Goal: Task Accomplishment & Management: Manage account settings

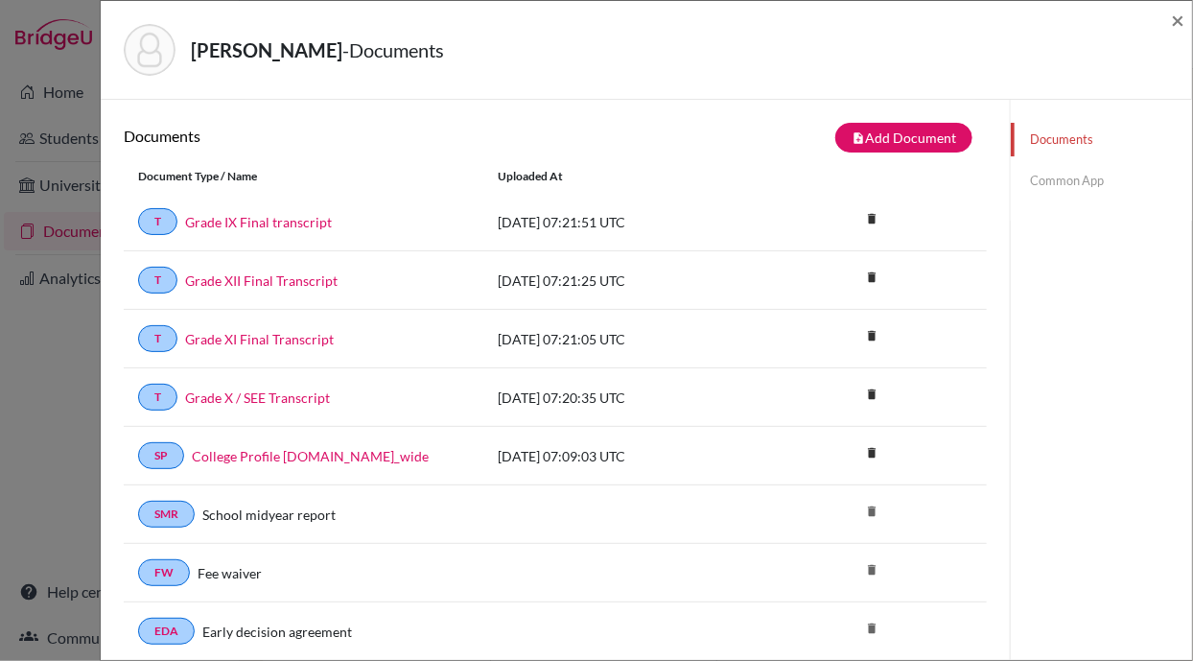
scroll to position [1317, 0]
click at [1037, 181] on link "Common App" at bounding box center [1101, 181] width 181 height 34
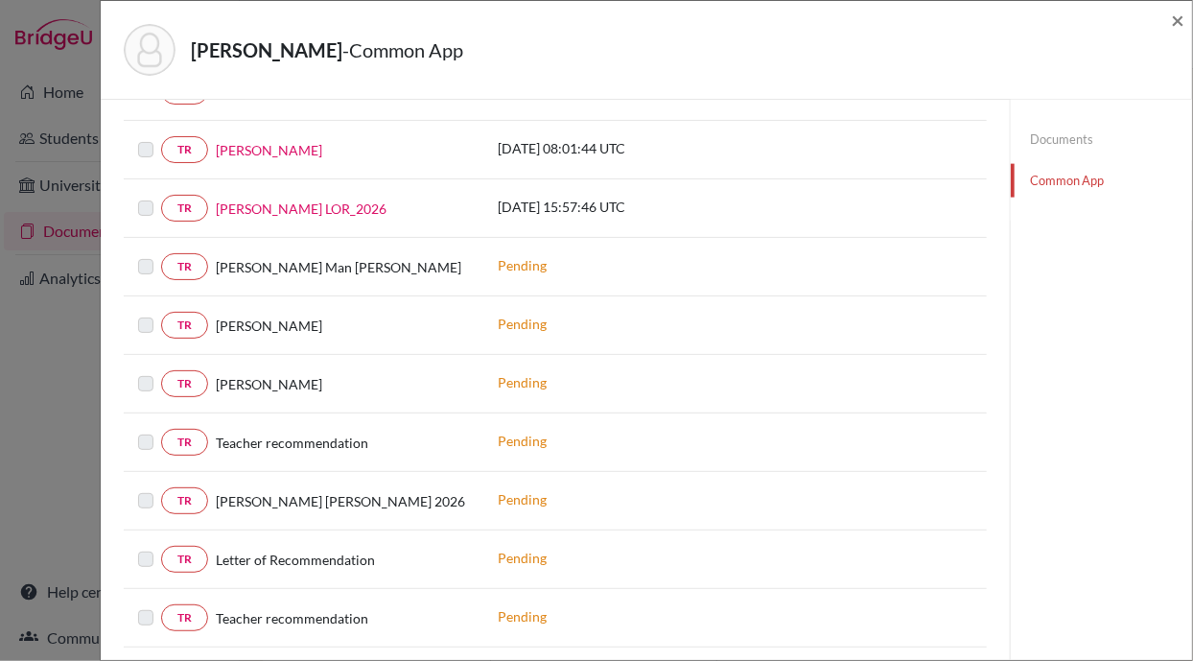
scroll to position [990, 0]
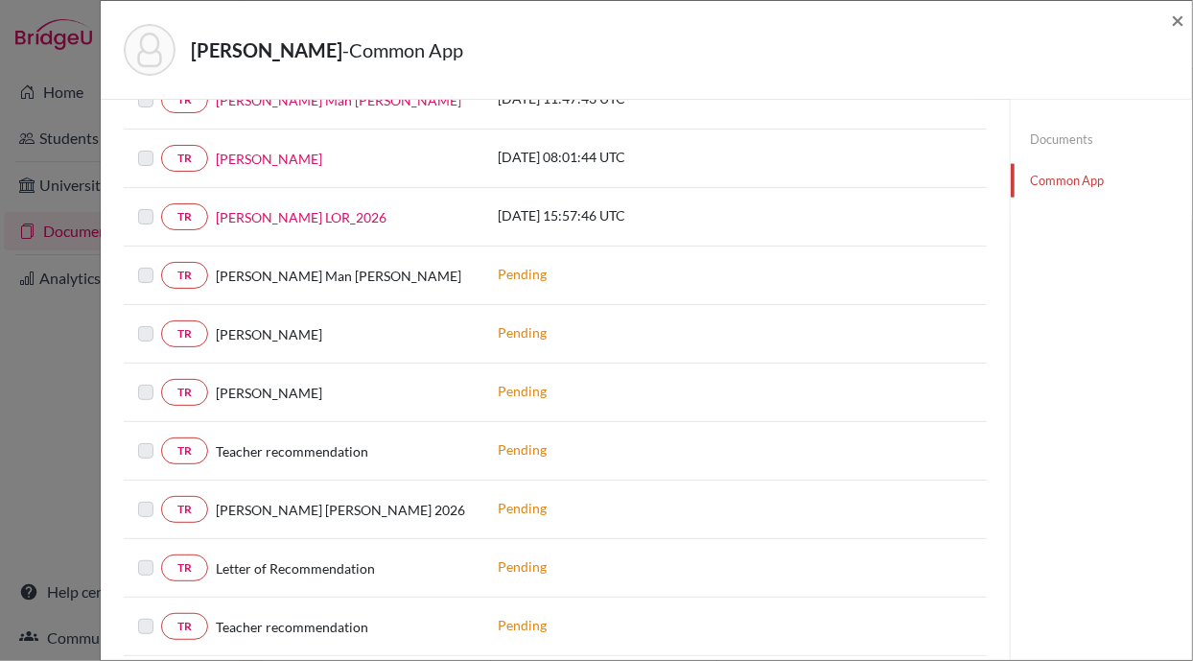
click at [1052, 126] on link "Documents" at bounding box center [1101, 140] width 181 height 34
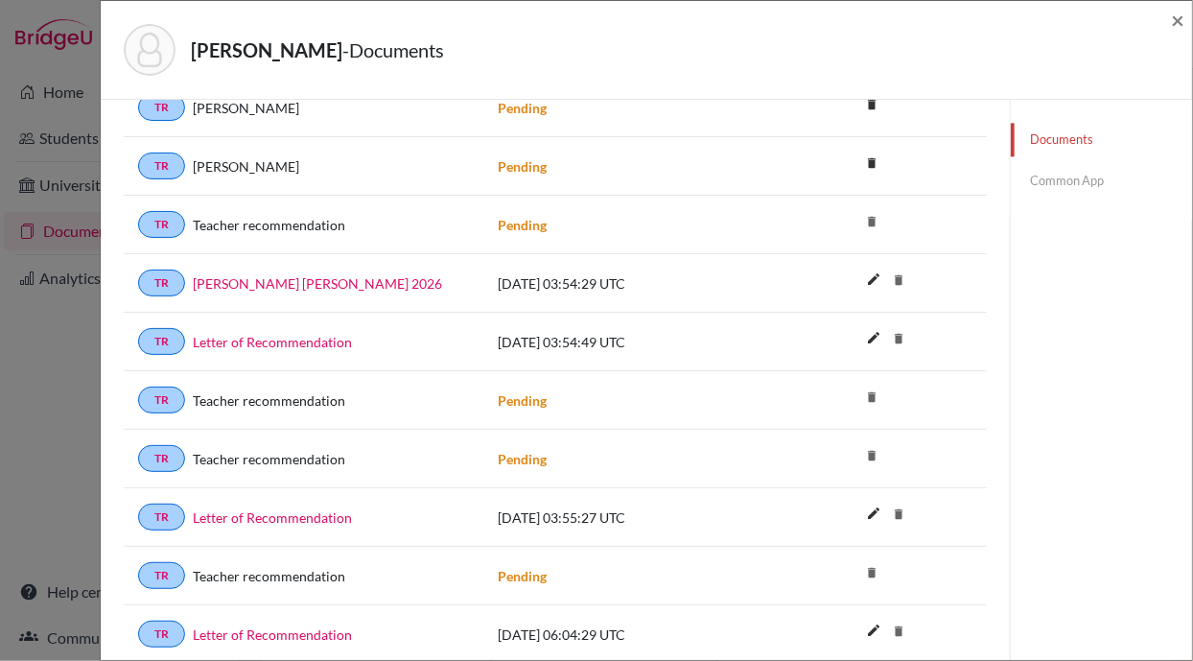
scroll to position [1736, 0]
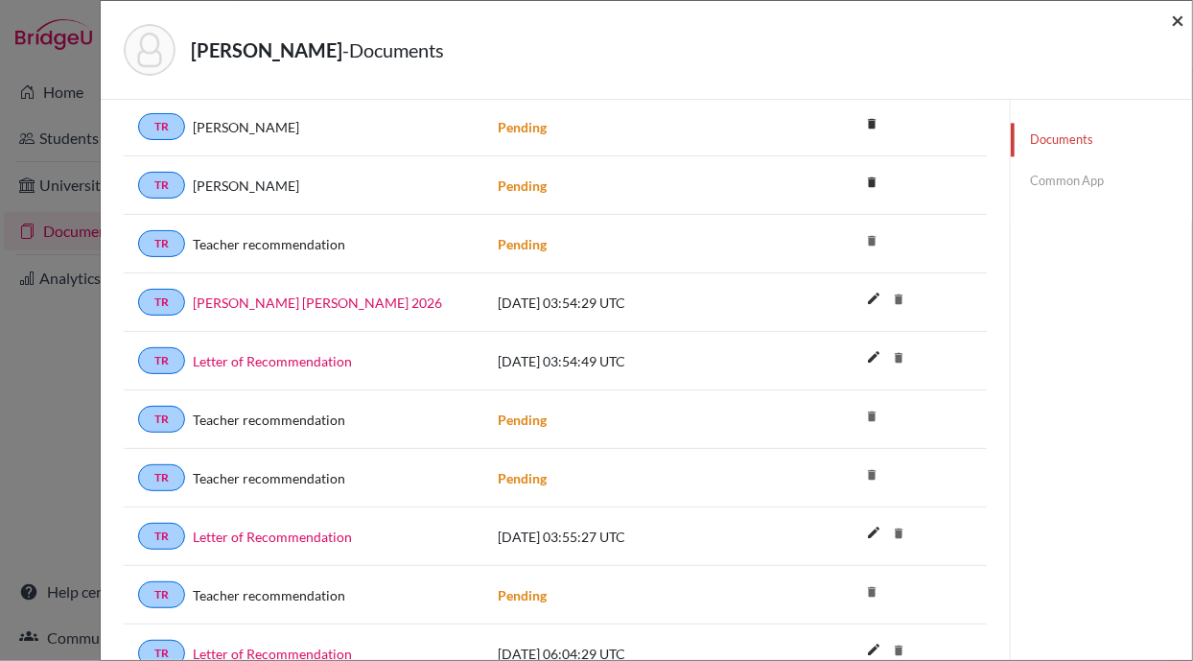
click at [1177, 17] on span "×" at bounding box center [1177, 20] width 13 height 28
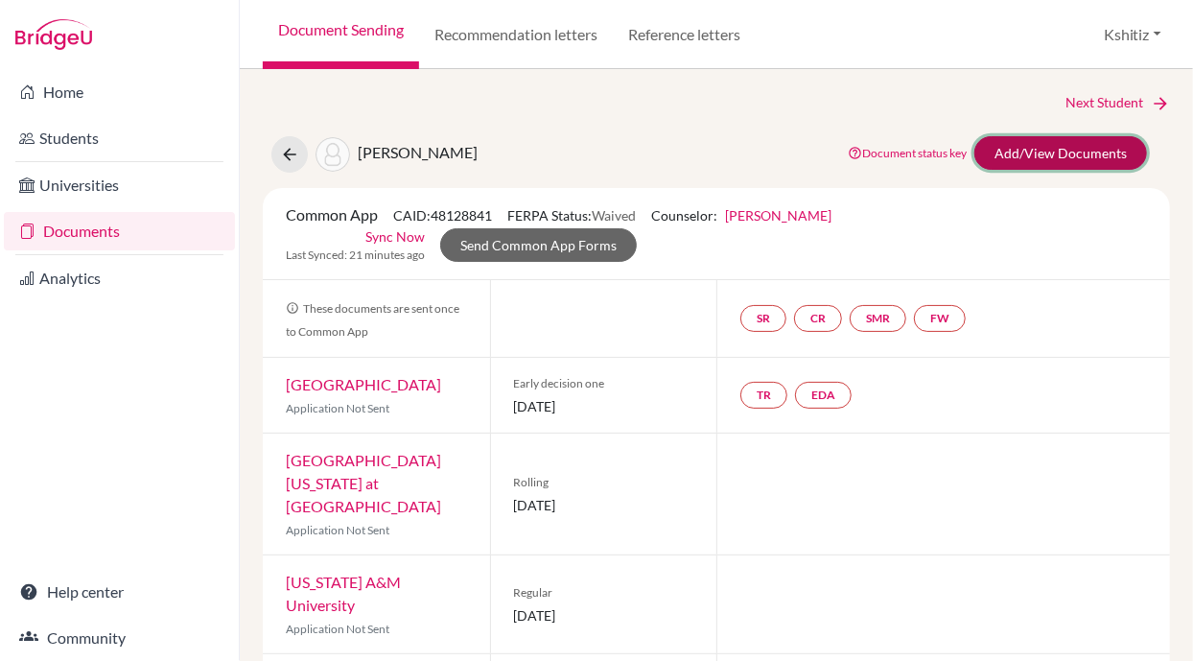
click at [1052, 162] on link "Add/View Documents" at bounding box center [1061, 153] width 173 height 34
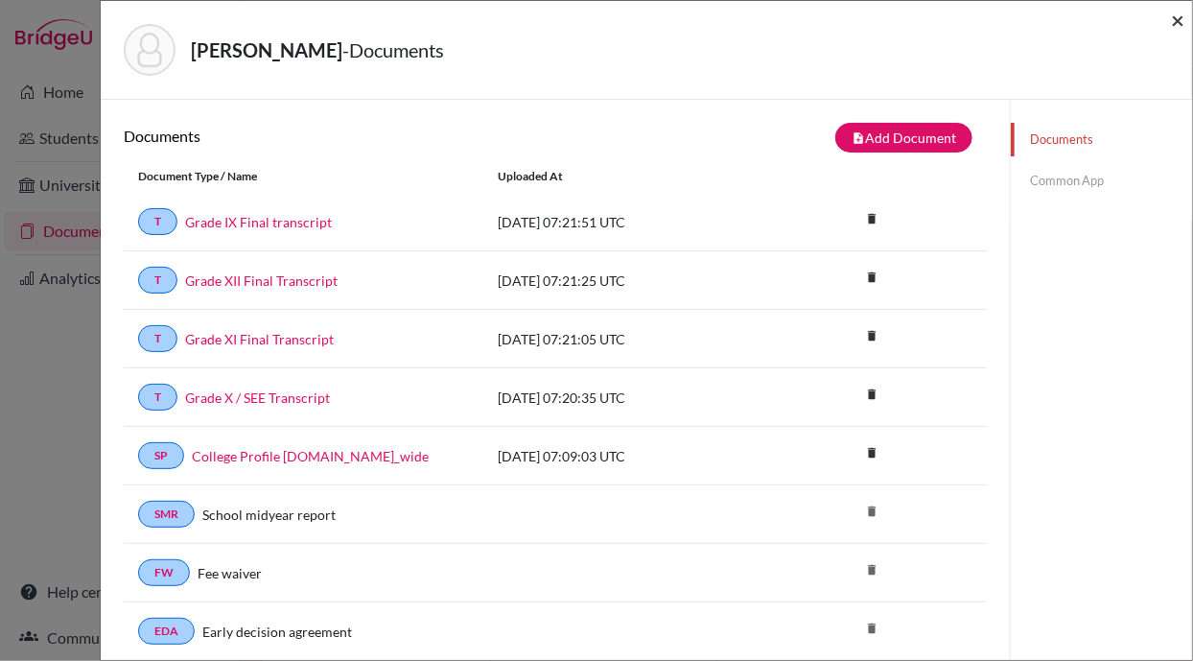
click at [1176, 17] on span "×" at bounding box center [1177, 20] width 13 height 28
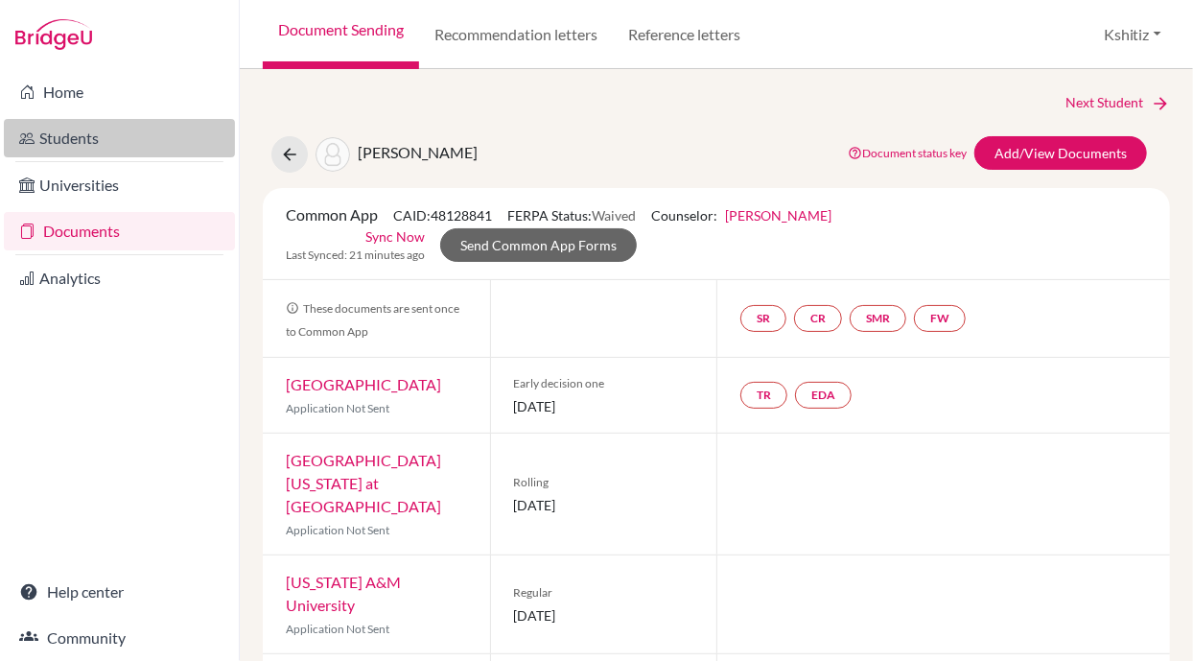
click at [102, 140] on link "Students" at bounding box center [119, 138] width 231 height 38
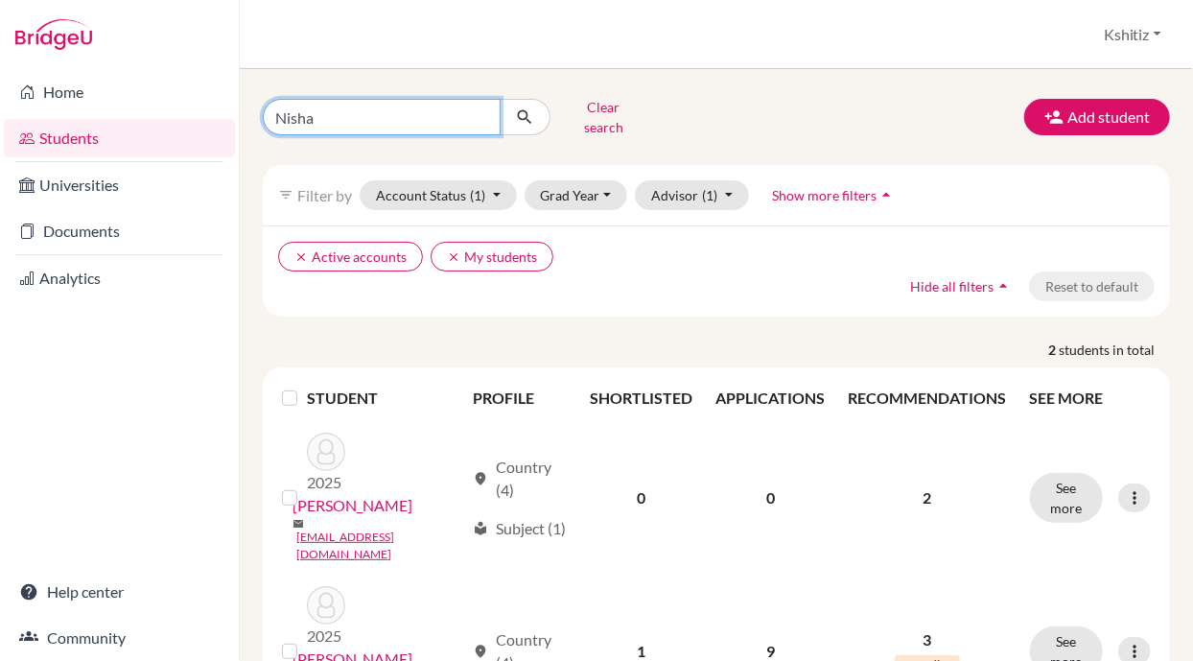
click at [401, 106] on input "Nisha" at bounding box center [382, 117] width 238 height 36
type input "N"
type input "Prabesh Poudel"
click button "submit" at bounding box center [525, 117] width 51 height 36
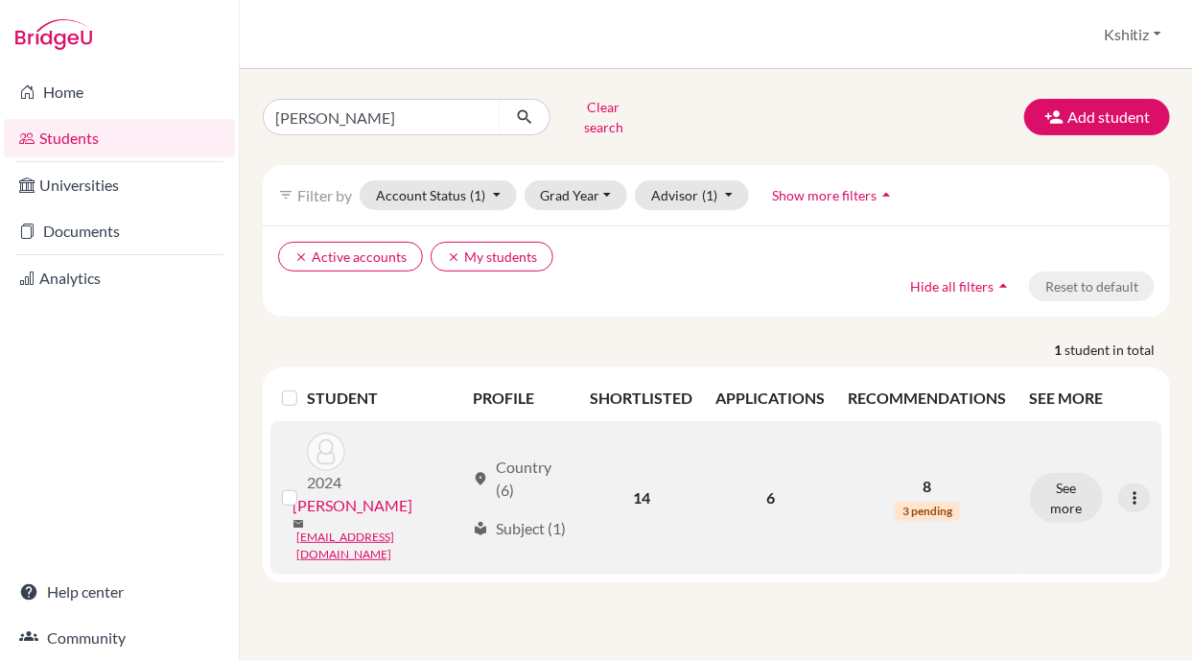
click at [365, 494] on link "[PERSON_NAME]" at bounding box center [353, 505] width 120 height 23
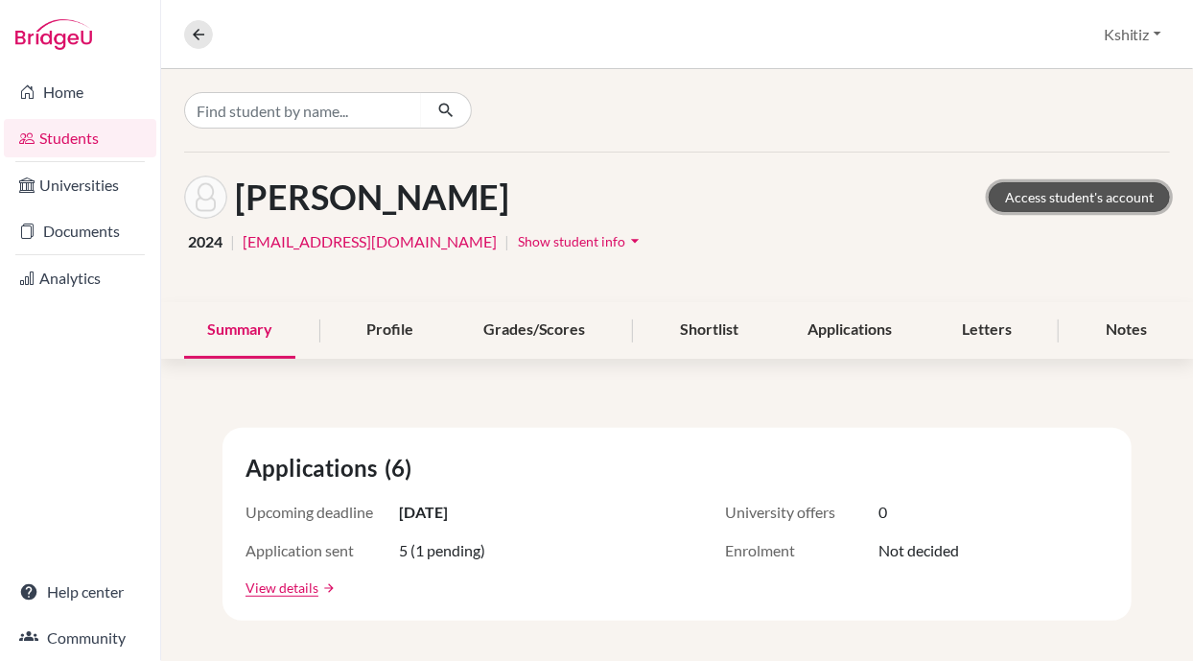
click at [1057, 185] on link "Access student's account" at bounding box center [1079, 197] width 181 height 30
click at [99, 226] on link "Documents" at bounding box center [80, 231] width 153 height 38
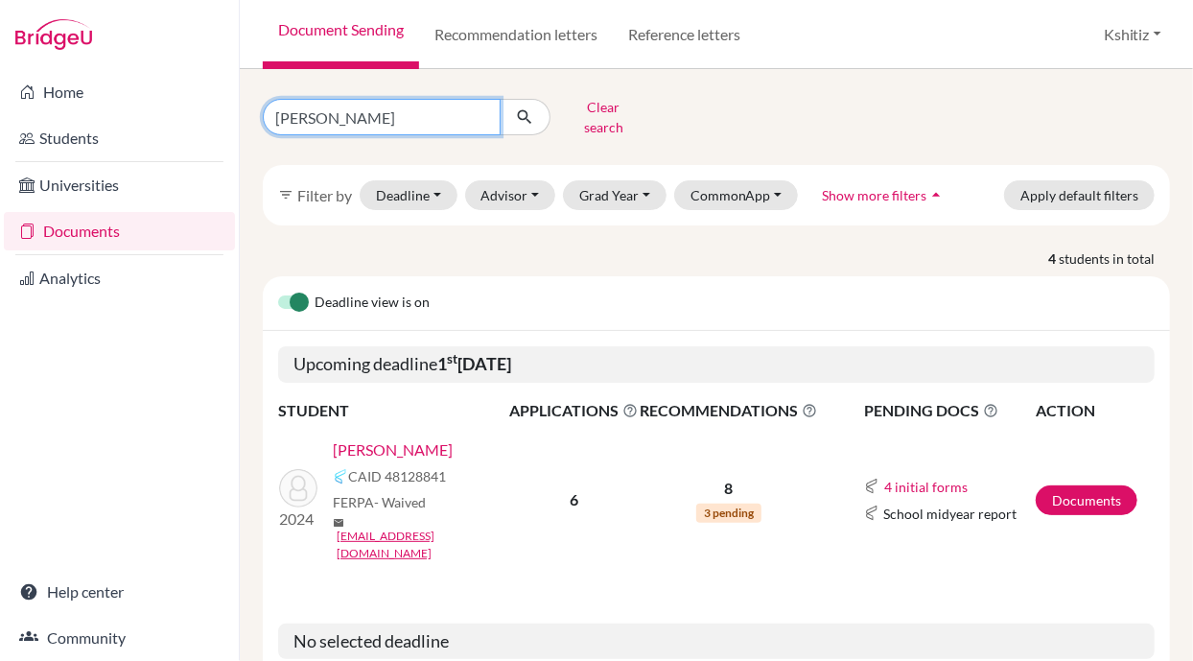
click at [404, 112] on input "Prabesh" at bounding box center [382, 117] width 238 height 36
type input "P"
type input "Hardik Batas"
click button "submit" at bounding box center [525, 117] width 51 height 36
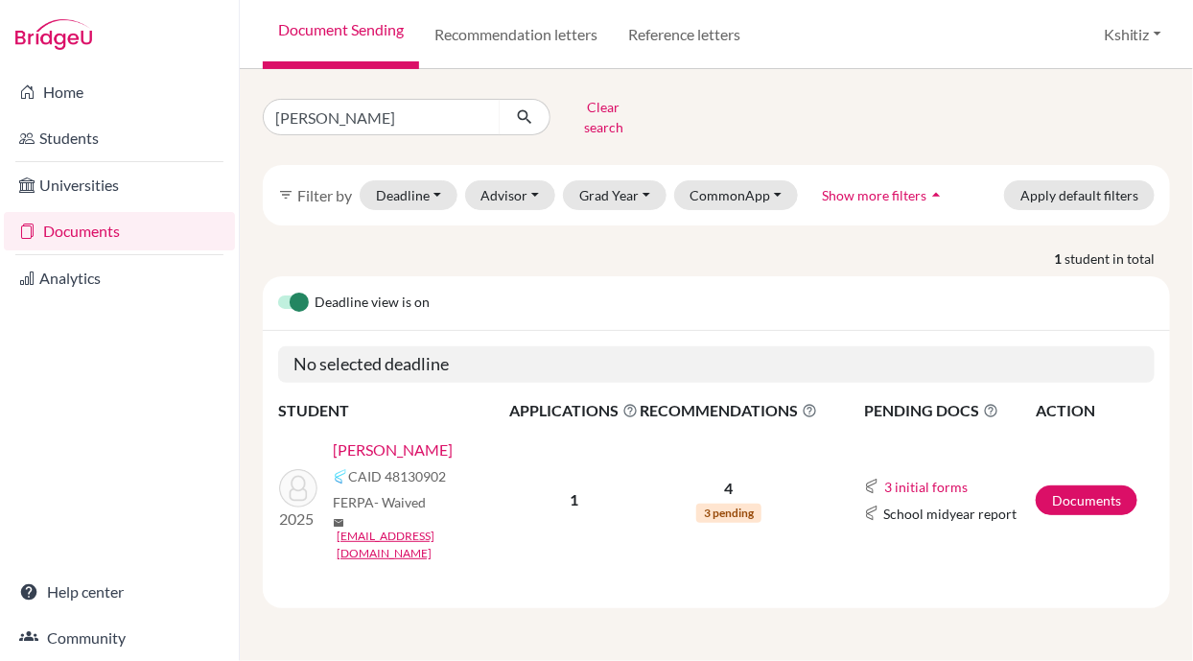
click at [381, 438] on link "Batas, Hardik" at bounding box center [393, 449] width 120 height 23
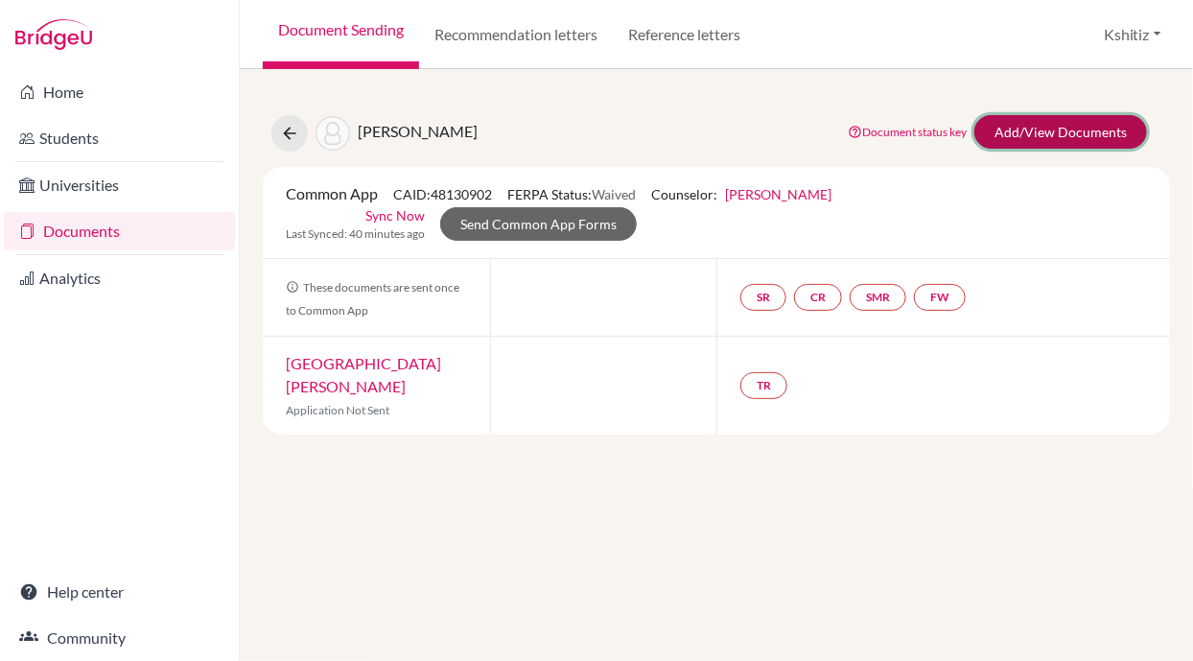
click at [1020, 125] on link "Add/View Documents" at bounding box center [1061, 132] width 173 height 34
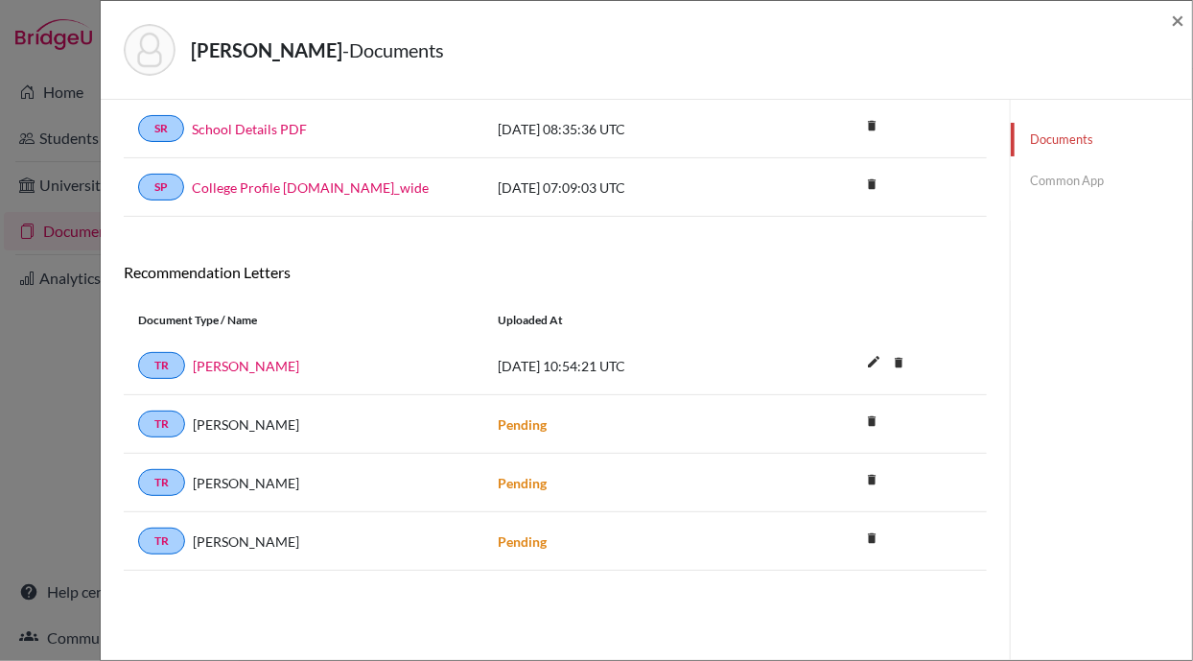
scroll to position [99, 0]
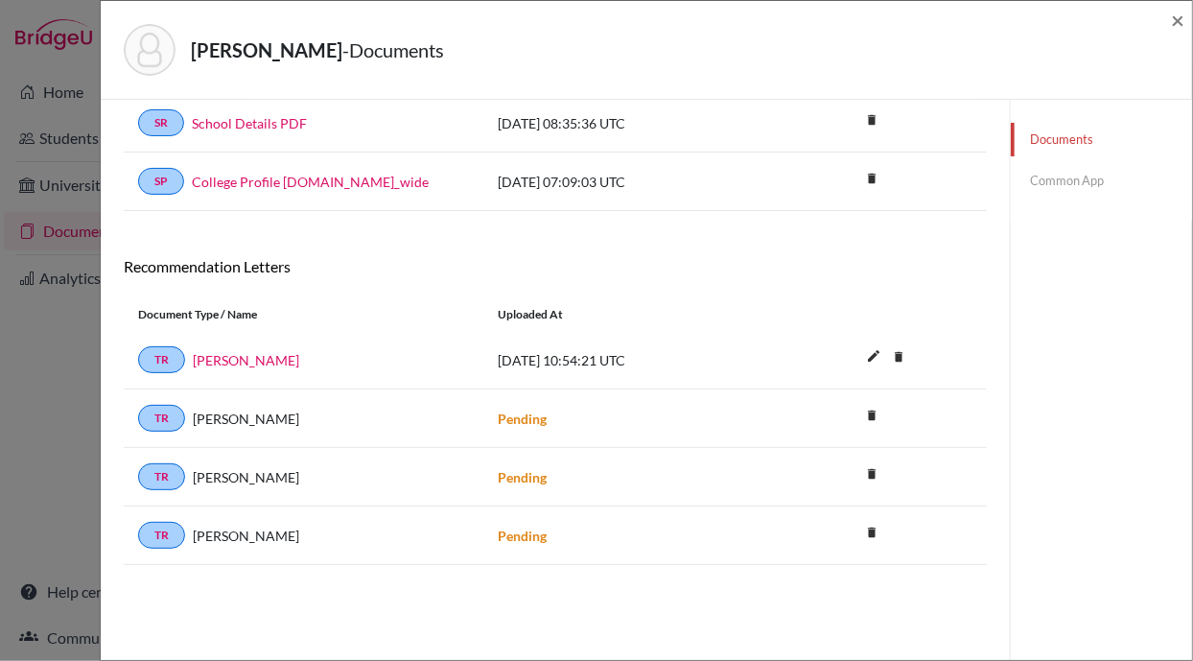
click at [1039, 182] on link "Common App" at bounding box center [1101, 181] width 181 height 34
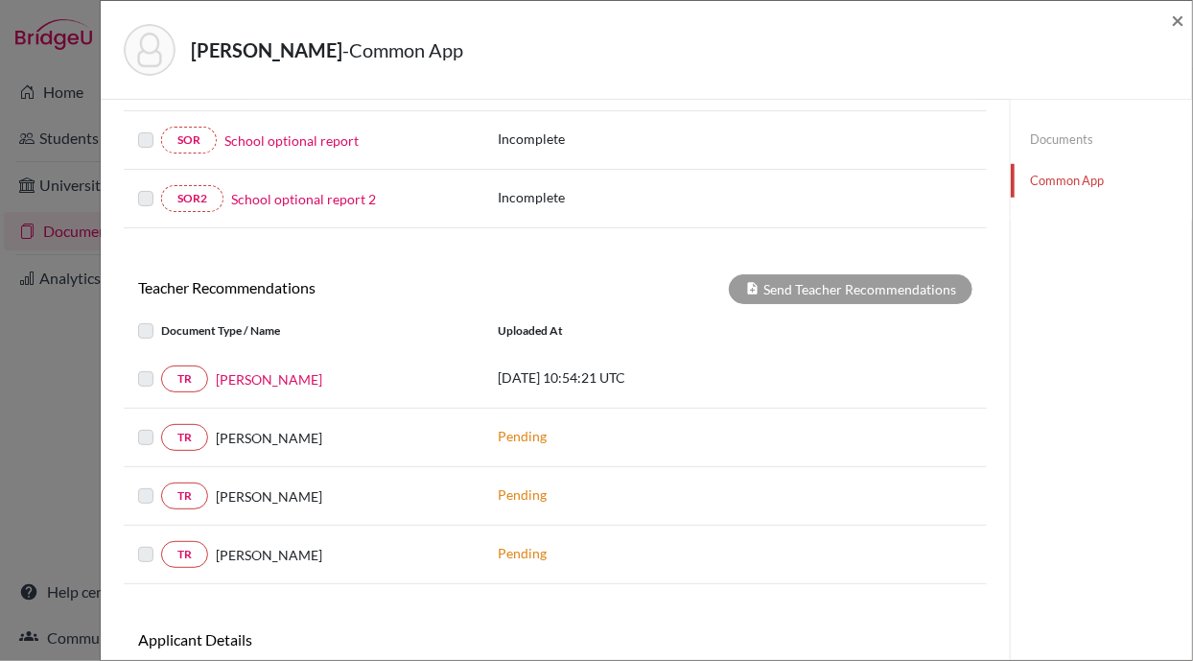
scroll to position [516, 0]
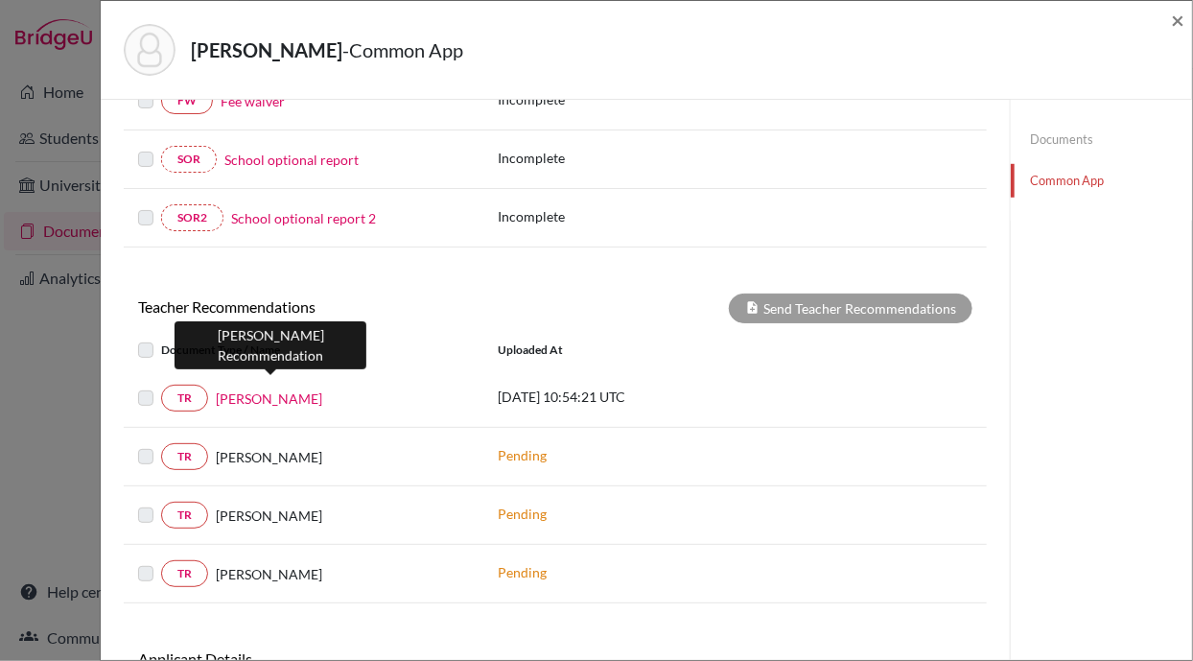
click at [270, 388] on link "Neeva Rajbhandari" at bounding box center [269, 398] width 106 height 20
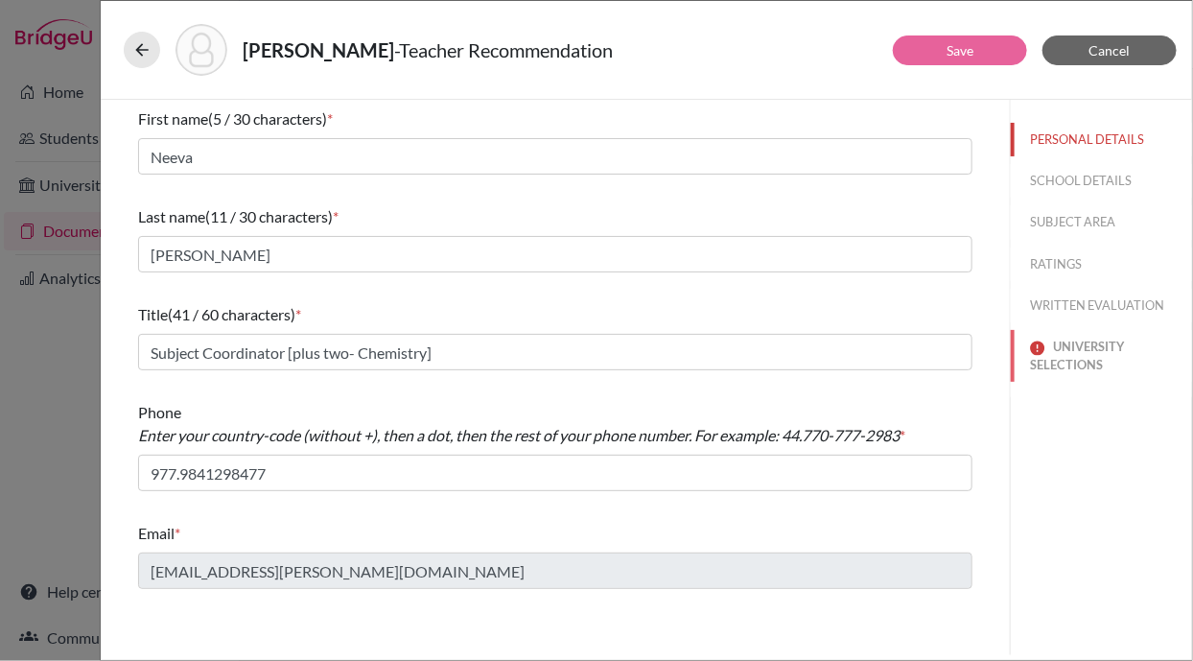
click at [1080, 352] on button "UNIVERSITY SELECTIONS" at bounding box center [1101, 356] width 181 height 52
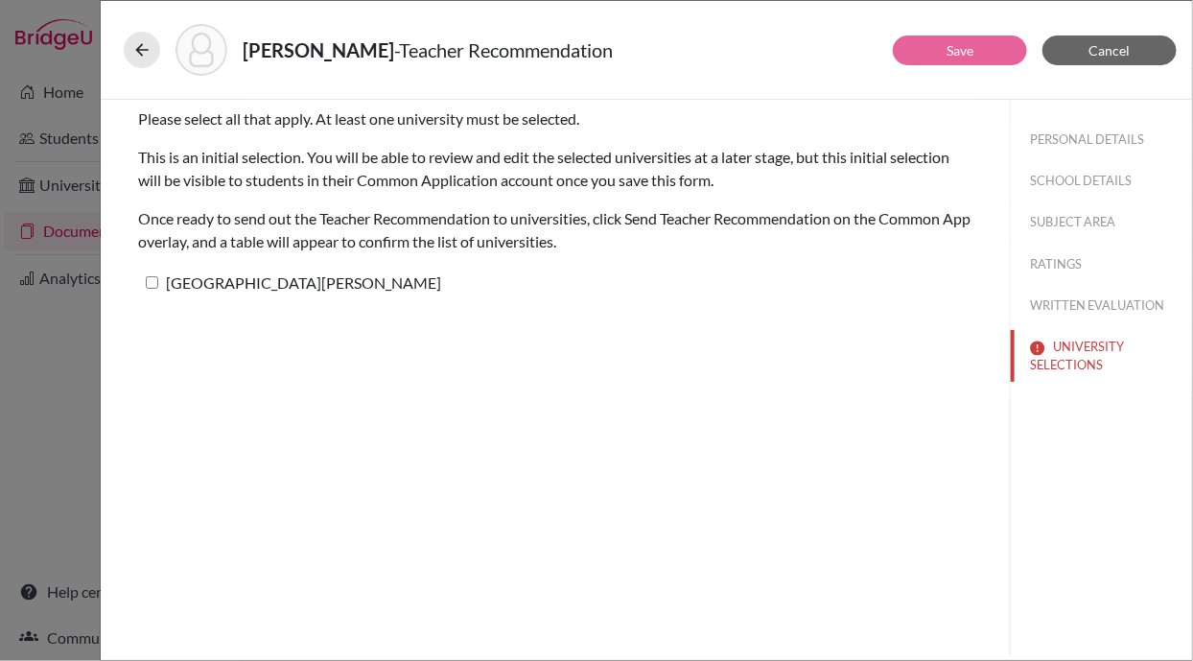
click at [153, 274] on label "Franklin & Marshall College" at bounding box center [289, 283] width 303 height 28
click at [153, 276] on input "Franklin & Marshall College" at bounding box center [152, 282] width 12 height 12
checkbox input "true"
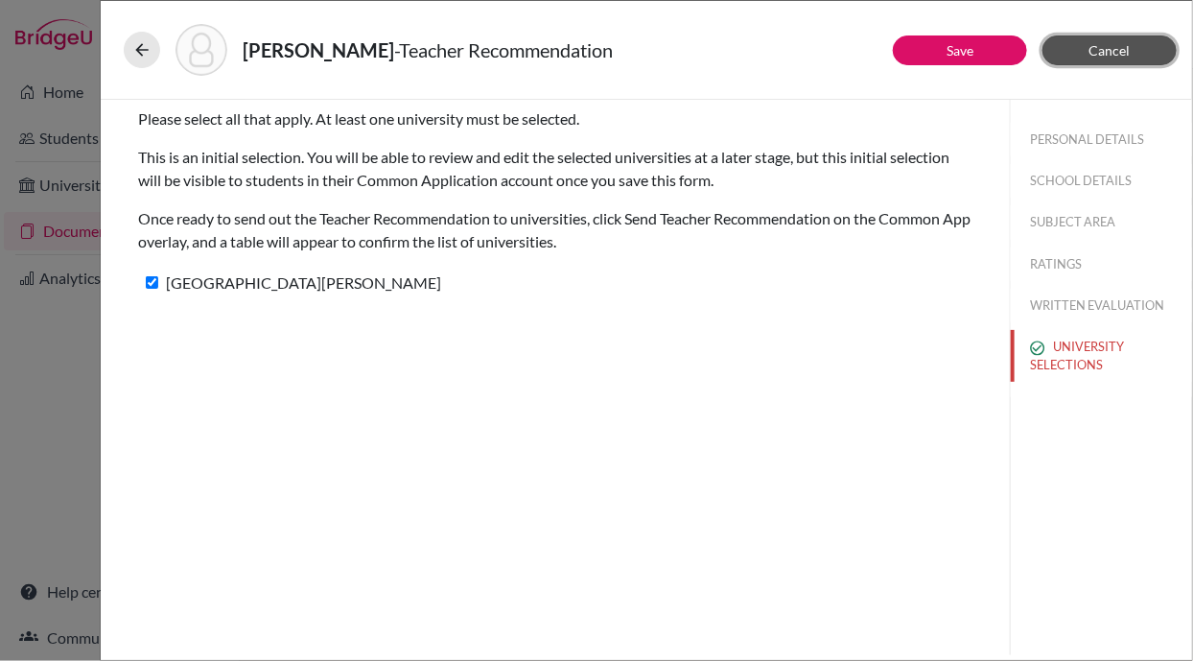
click at [1114, 39] on button "Cancel" at bounding box center [1110, 50] width 134 height 30
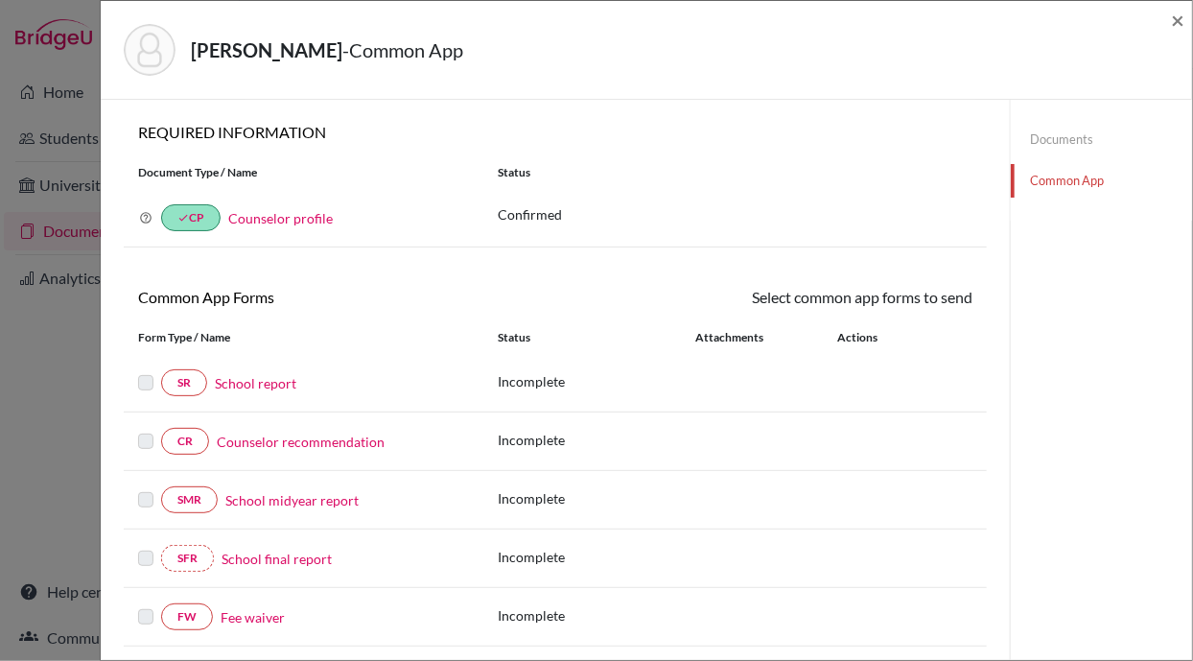
click at [80, 28] on div "Batas, Hardik - Common App × × REQUIRED INFORMATION Document Type / Name Status…" at bounding box center [596, 330] width 1193 height 661
click at [1178, 21] on span "×" at bounding box center [1177, 20] width 13 height 28
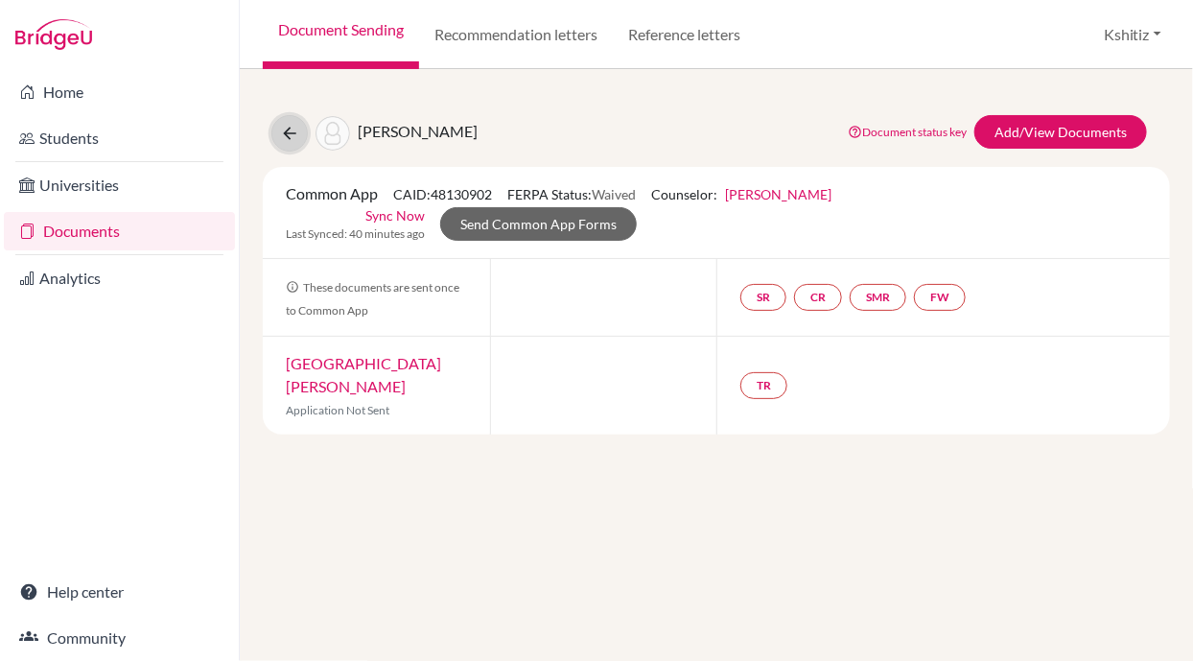
click at [285, 127] on icon at bounding box center [289, 133] width 19 height 19
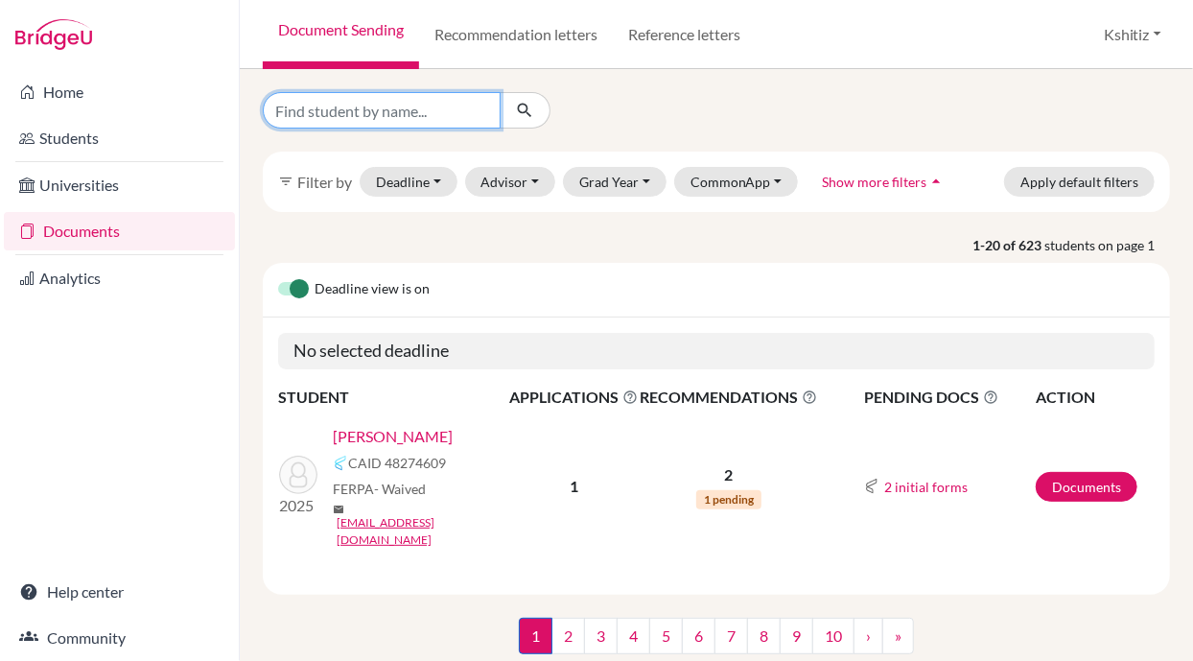
click at [446, 115] on input "Find student by name..." at bounding box center [382, 110] width 238 height 36
type input "Sakshi Bhandari"
click at [548, 101] on div at bounding box center [525, 110] width 51 height 36
click at [537, 101] on button "submit" at bounding box center [525, 110] width 51 height 36
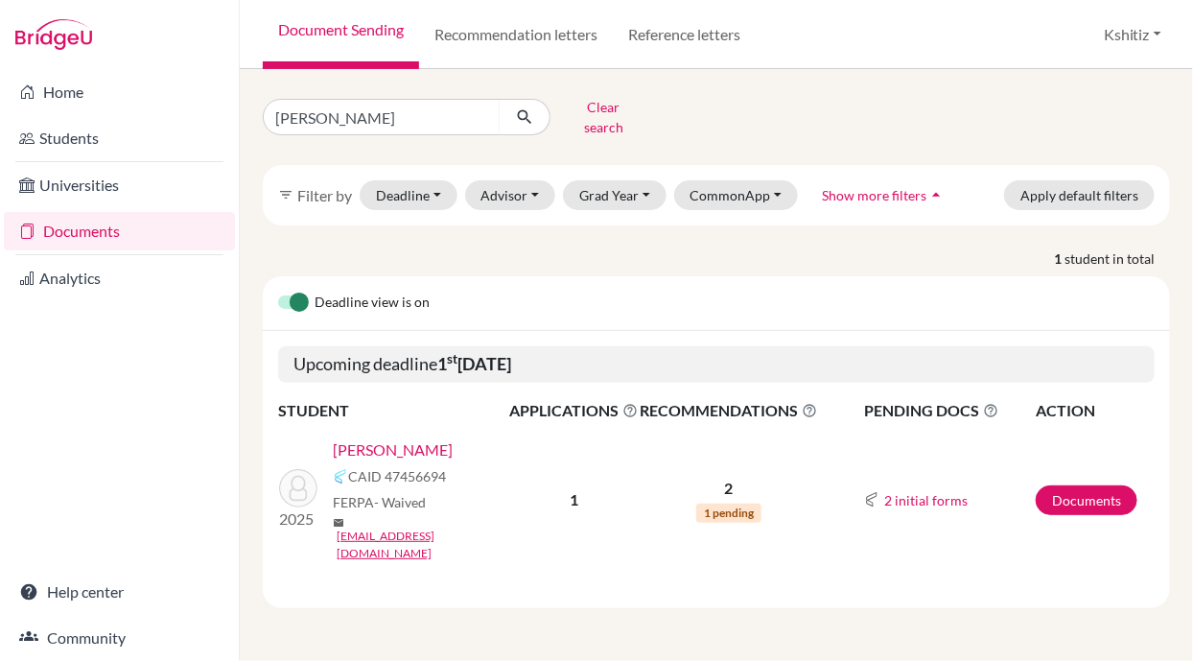
click at [403, 438] on link "[PERSON_NAME]" at bounding box center [393, 449] width 120 height 23
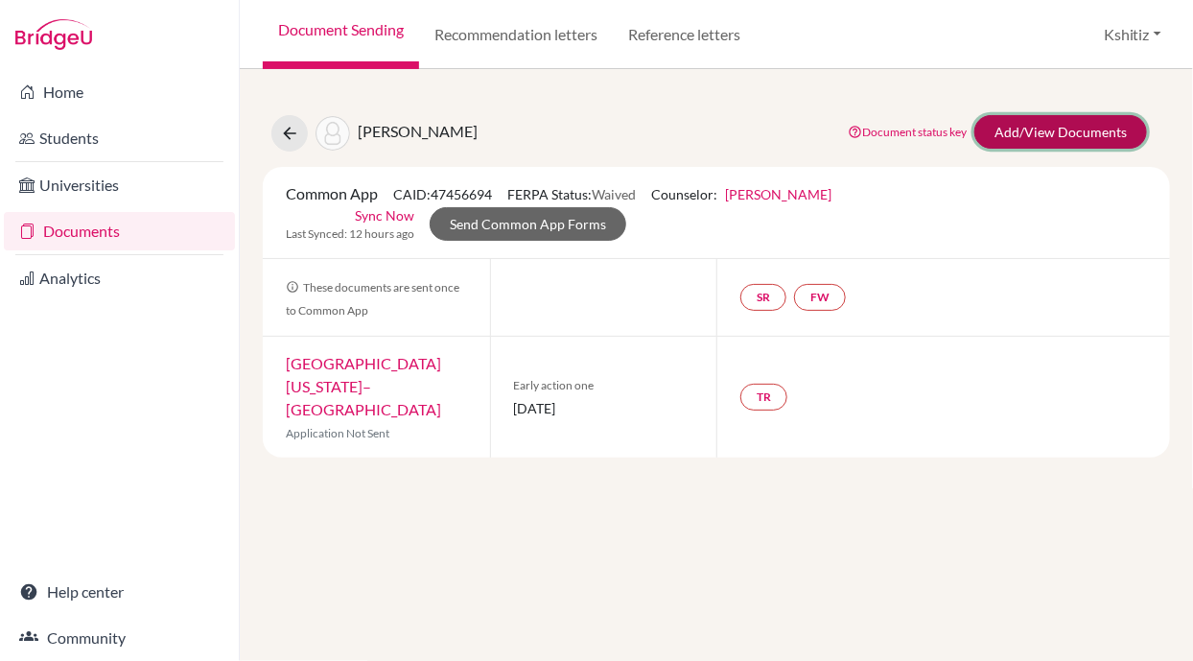
click at [1066, 134] on link "Add/View Documents" at bounding box center [1061, 132] width 173 height 34
